Goal: Transaction & Acquisition: Purchase product/service

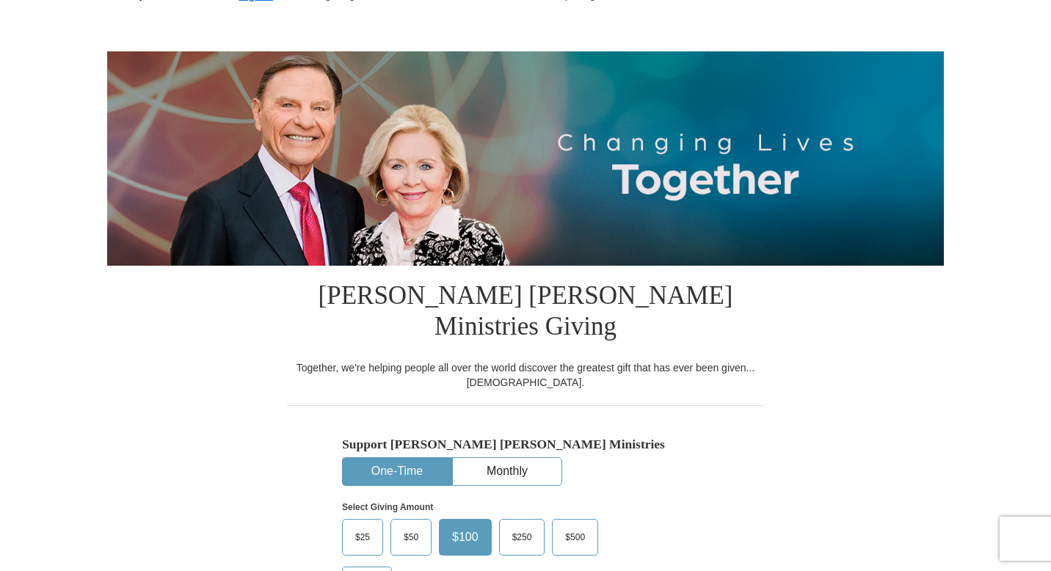
scroll to position [246, 0]
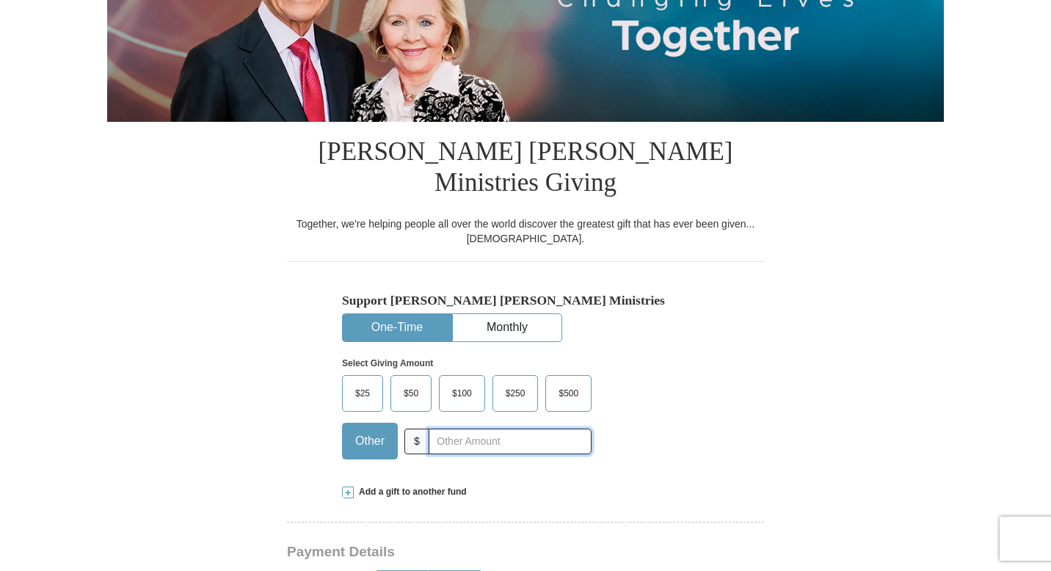
click at [449, 429] on input "text" at bounding box center [510, 442] width 163 height 26
type input "111.80"
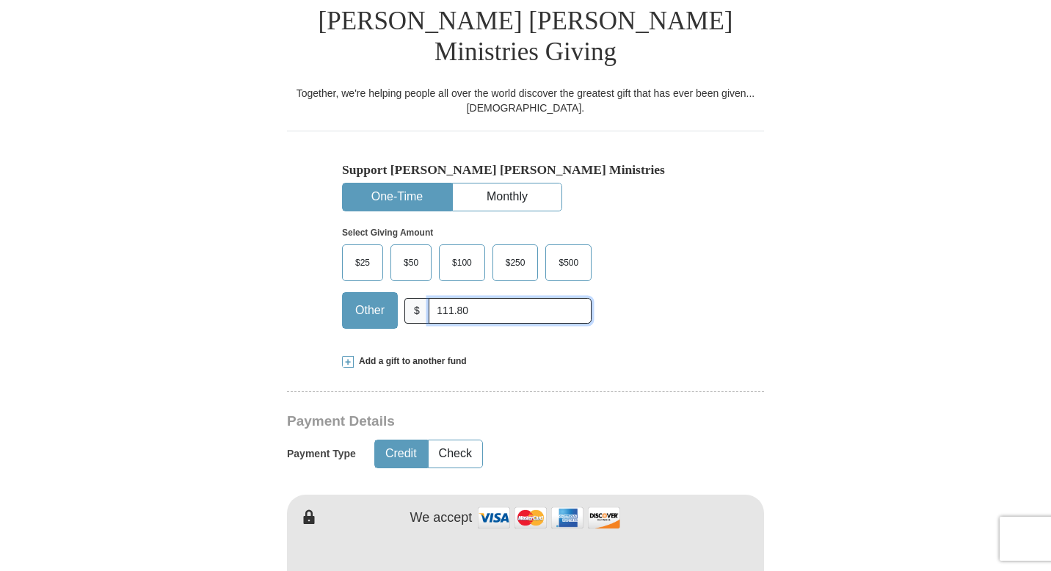
scroll to position [718, 0]
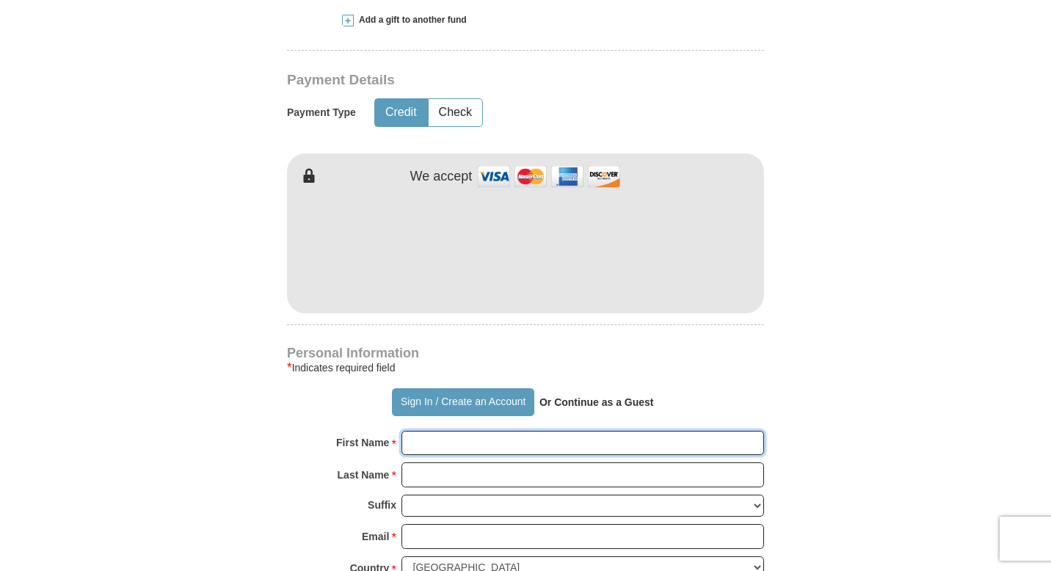
click at [512, 431] on input "First Name *" at bounding box center [583, 443] width 363 height 25
type input "[PERSON_NAME]"
click at [457, 462] on input "Last Name *" at bounding box center [583, 474] width 363 height 25
type input "[PERSON_NAME]"
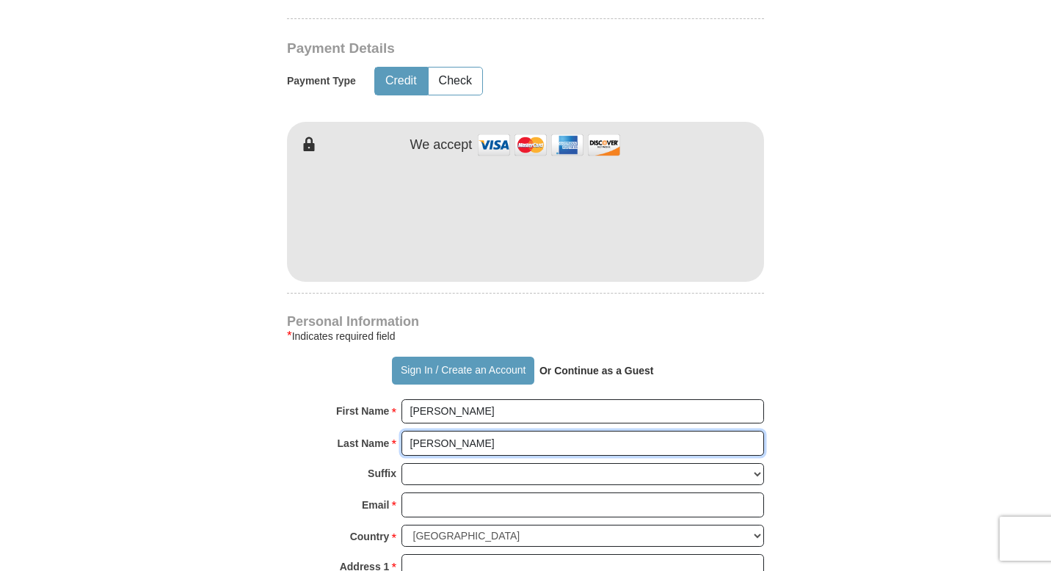
scroll to position [749, 0]
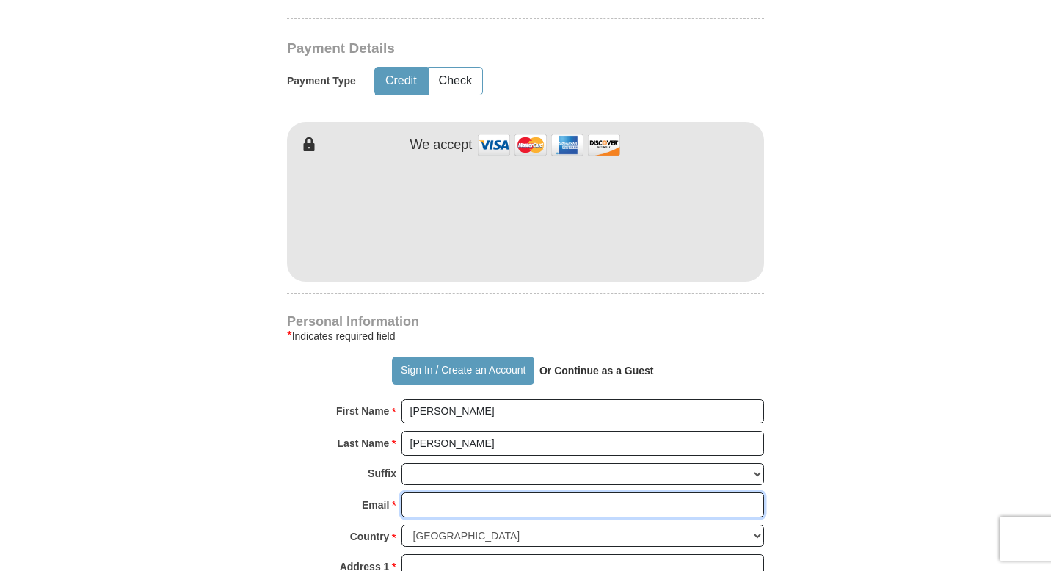
click at [463, 493] on input "Email *" at bounding box center [583, 505] width 363 height 25
type input "[EMAIL_ADDRESS][DOMAIN_NAME]"
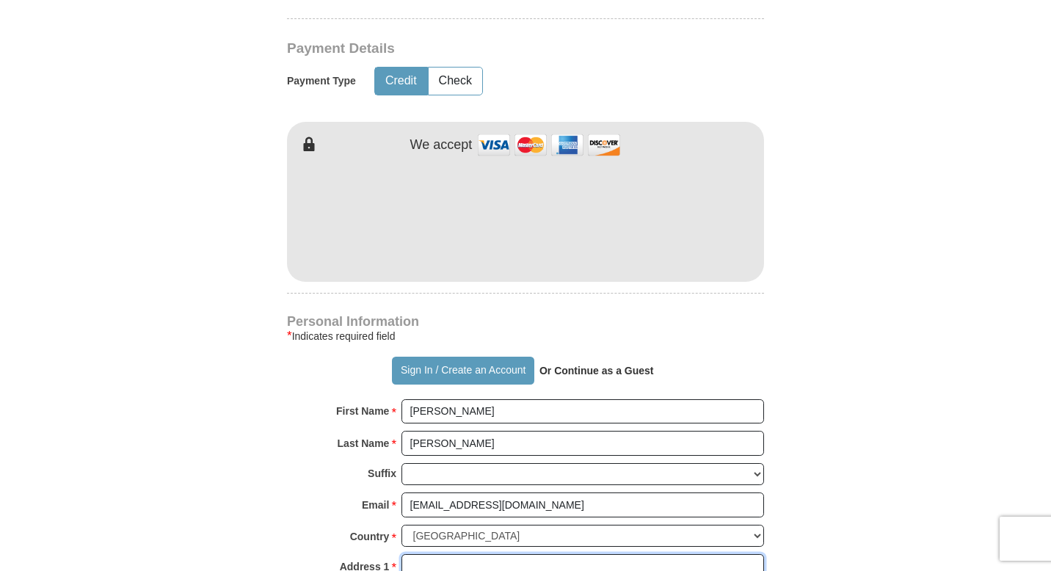
type input "1170 LCR 705"
type input "[PERSON_NAME]"
select select "[GEOGRAPHIC_DATA]"
type input "76653"
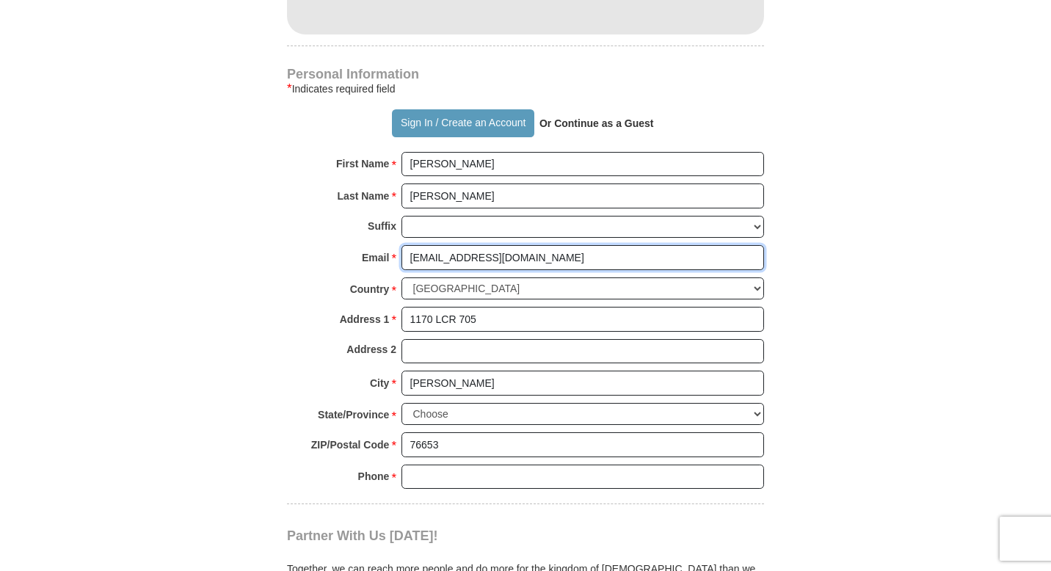
scroll to position [999, 0]
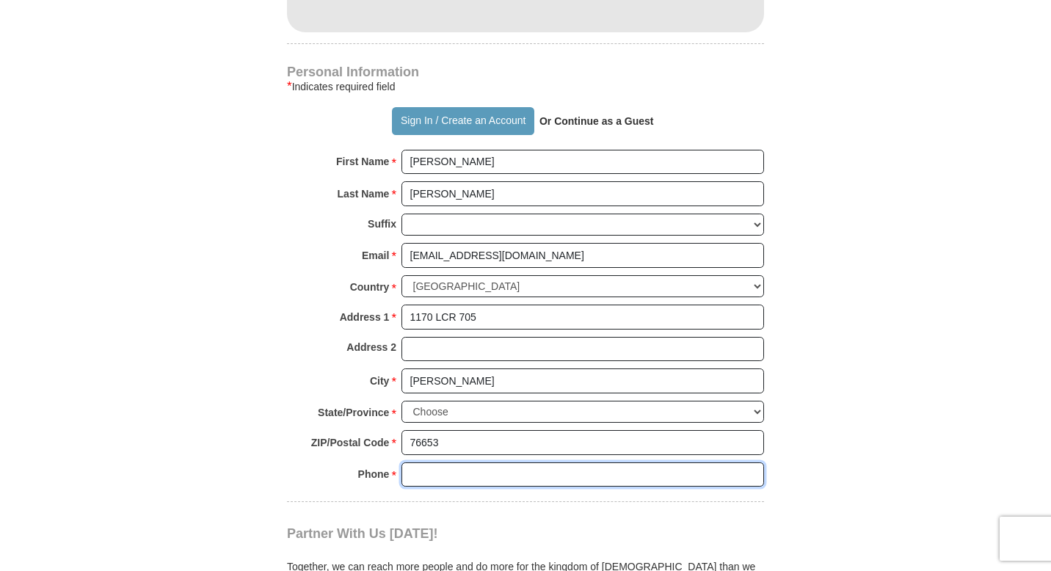
click at [475, 462] on input "Phone * *" at bounding box center [583, 474] width 363 height 25
type input "9795953072"
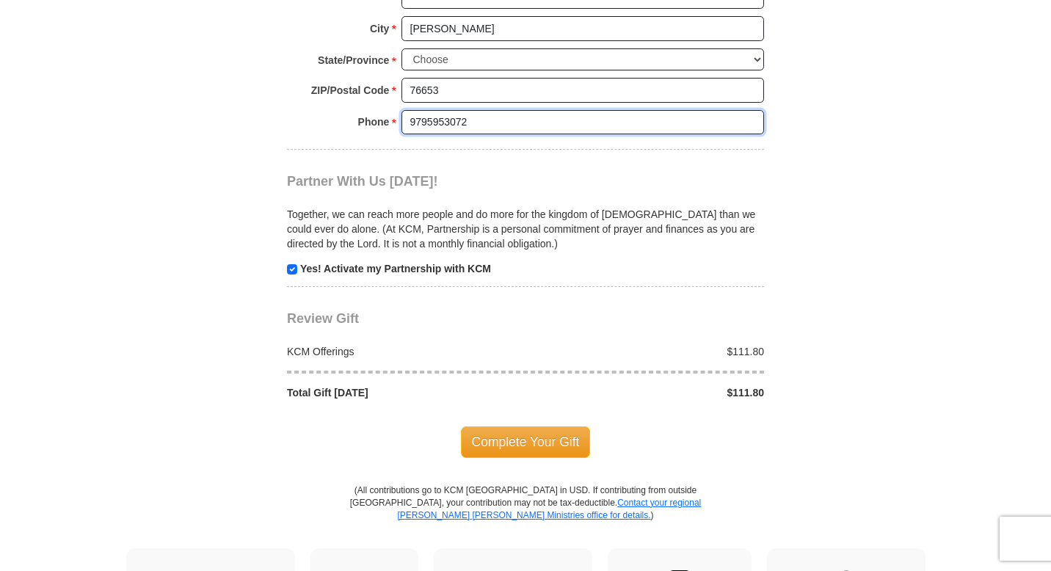
scroll to position [1355, 0]
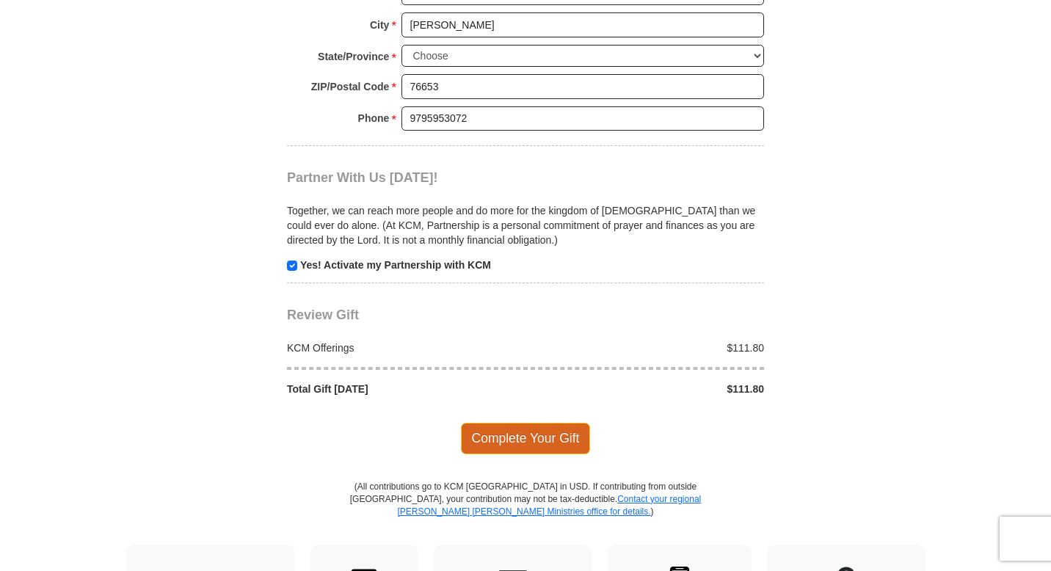
click at [510, 423] on span "Complete Your Gift" at bounding box center [526, 438] width 130 height 31
